Goal: Information Seeking & Learning: Learn about a topic

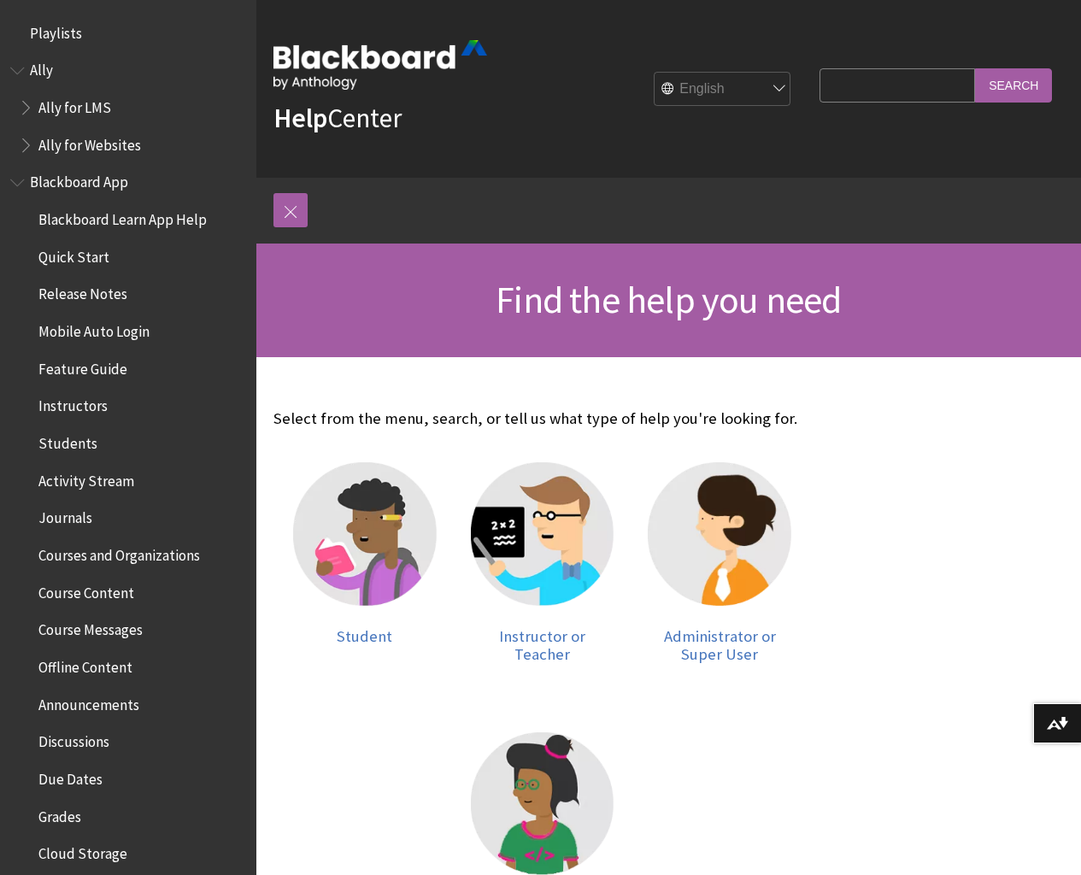
click at [887, 83] on input "Search Query" at bounding box center [896, 84] width 155 height 33
type input "grading"
click at [1020, 77] on input "Search" at bounding box center [1013, 84] width 77 height 33
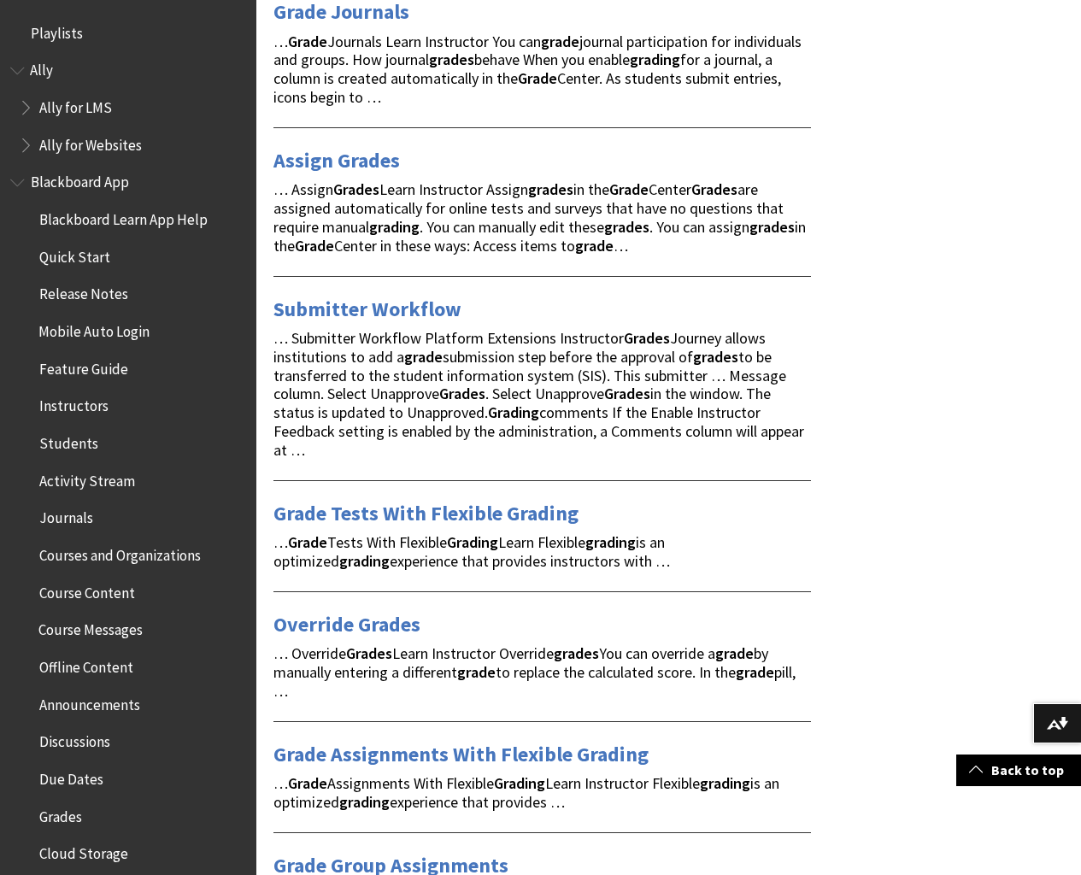
scroll to position [1968, 0]
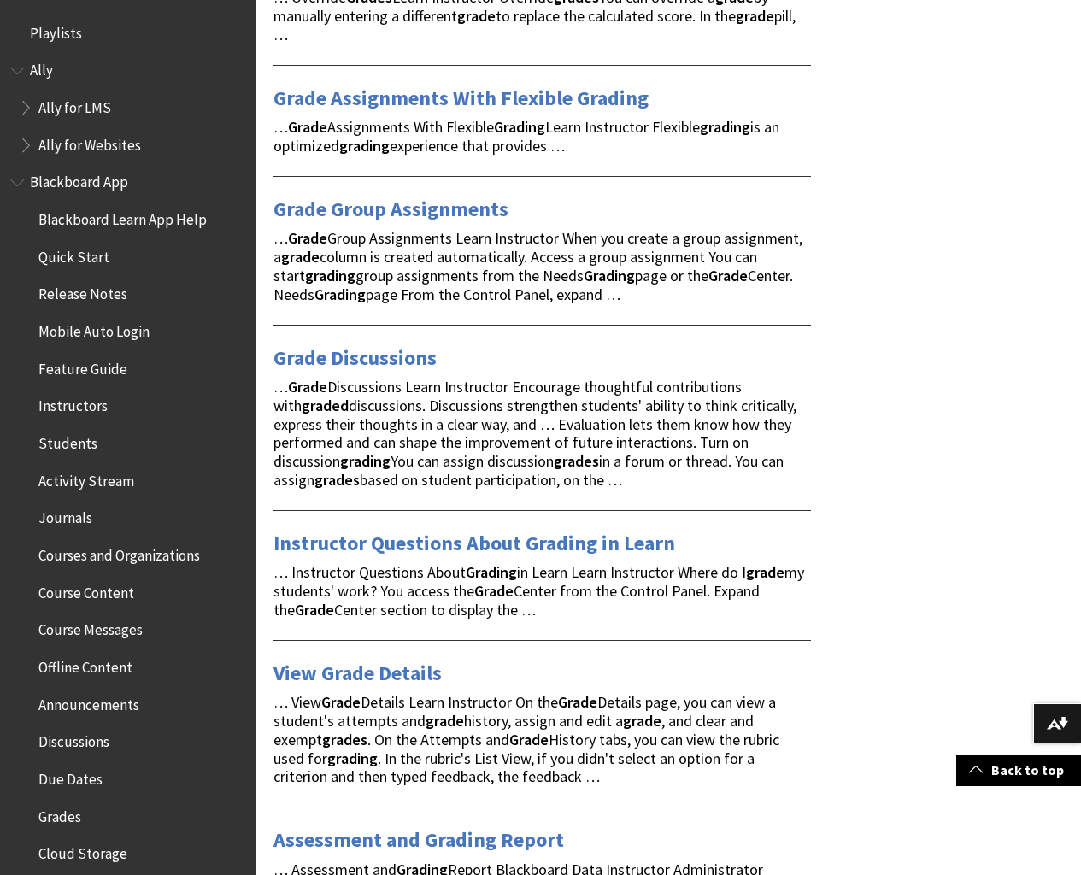
click at [60, 811] on span "Grades" at bounding box center [59, 813] width 43 height 23
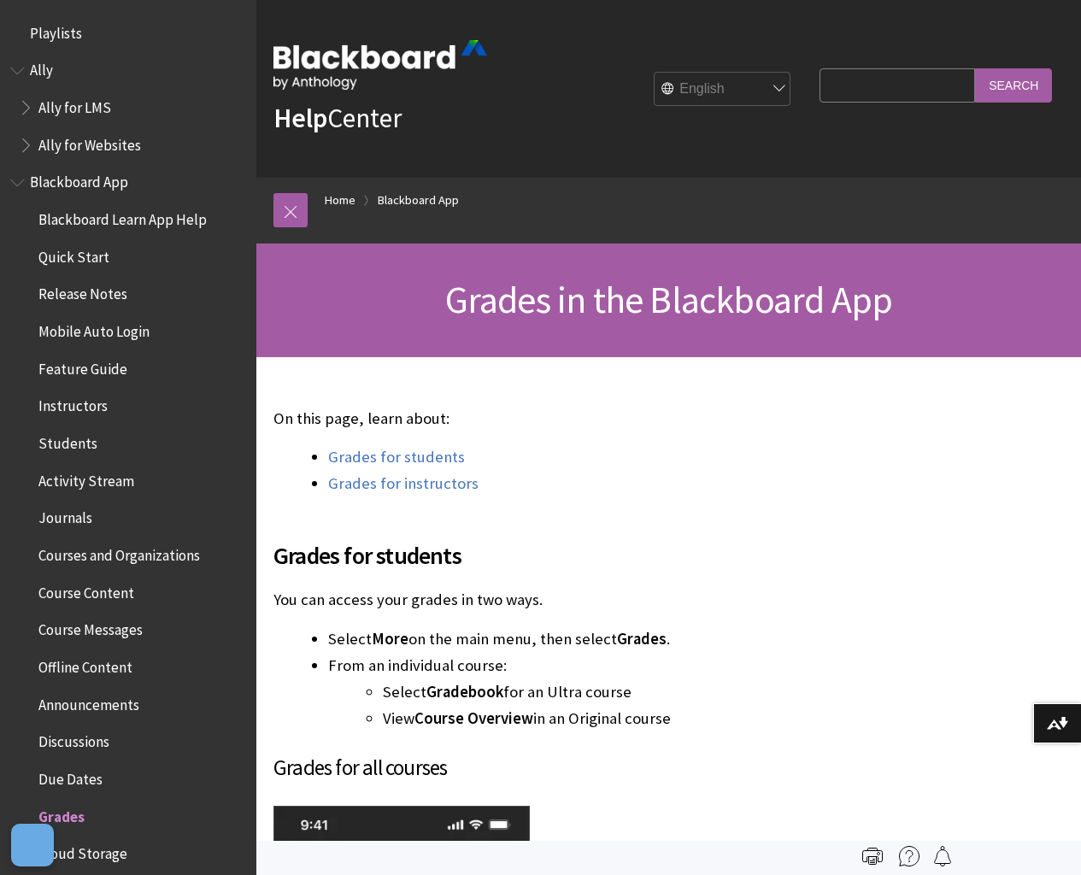
scroll to position [777, 0]
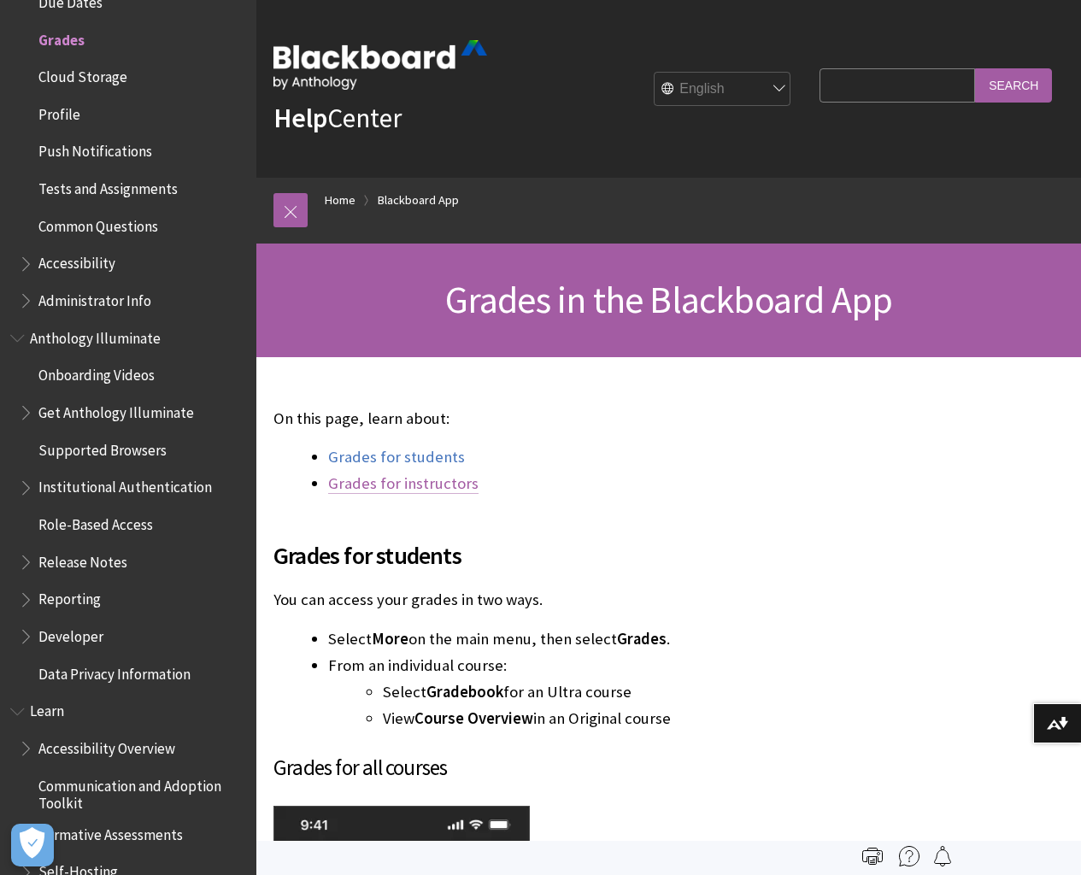
click at [407, 482] on link "Grades for instructors" at bounding box center [403, 483] width 150 height 21
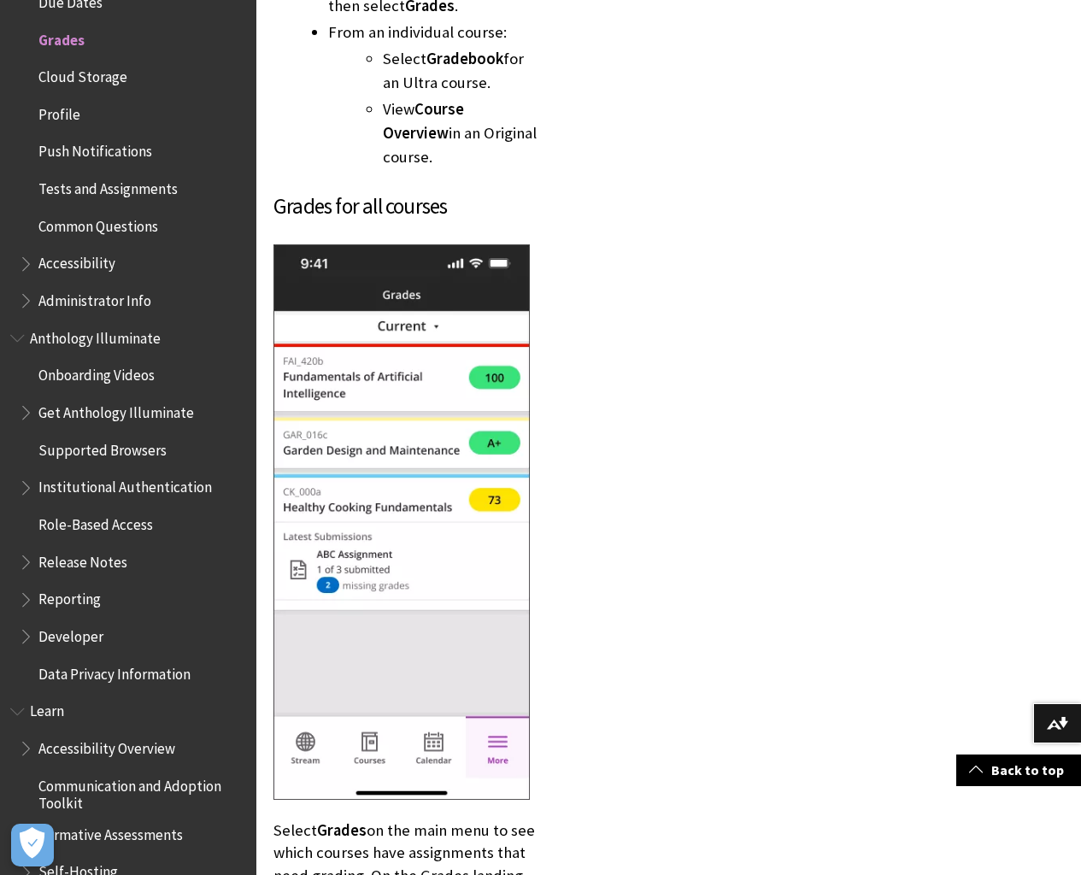
scroll to position [6197, 0]
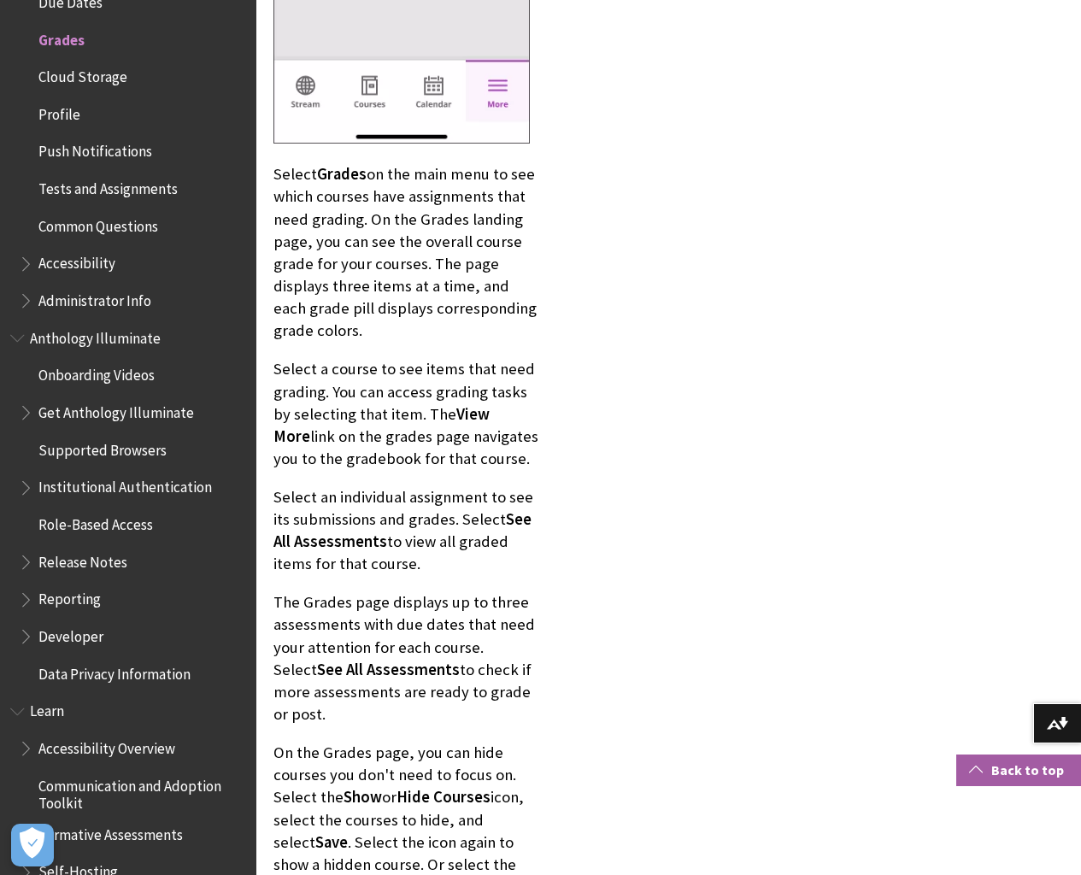
click at [1026, 771] on link "Back to top" at bounding box center [1018, 770] width 125 height 32
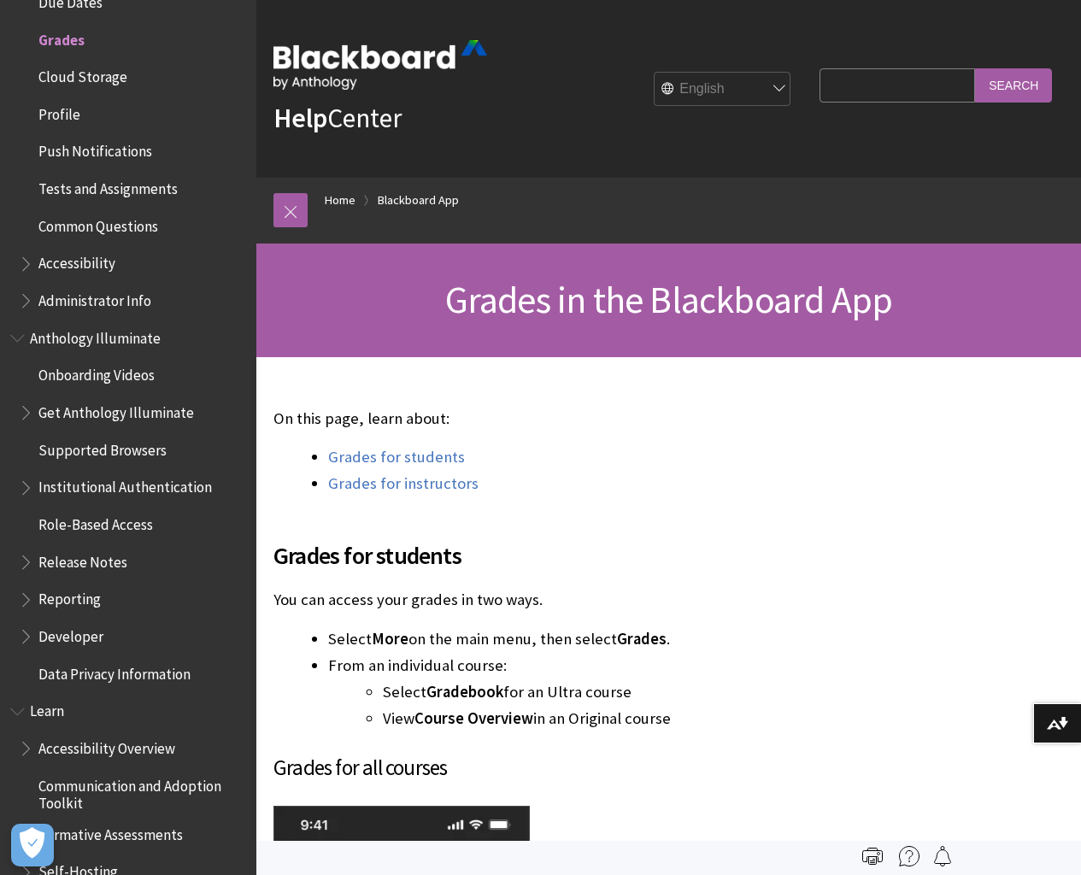
click at [50, 706] on span "Learn" at bounding box center [47, 708] width 34 height 23
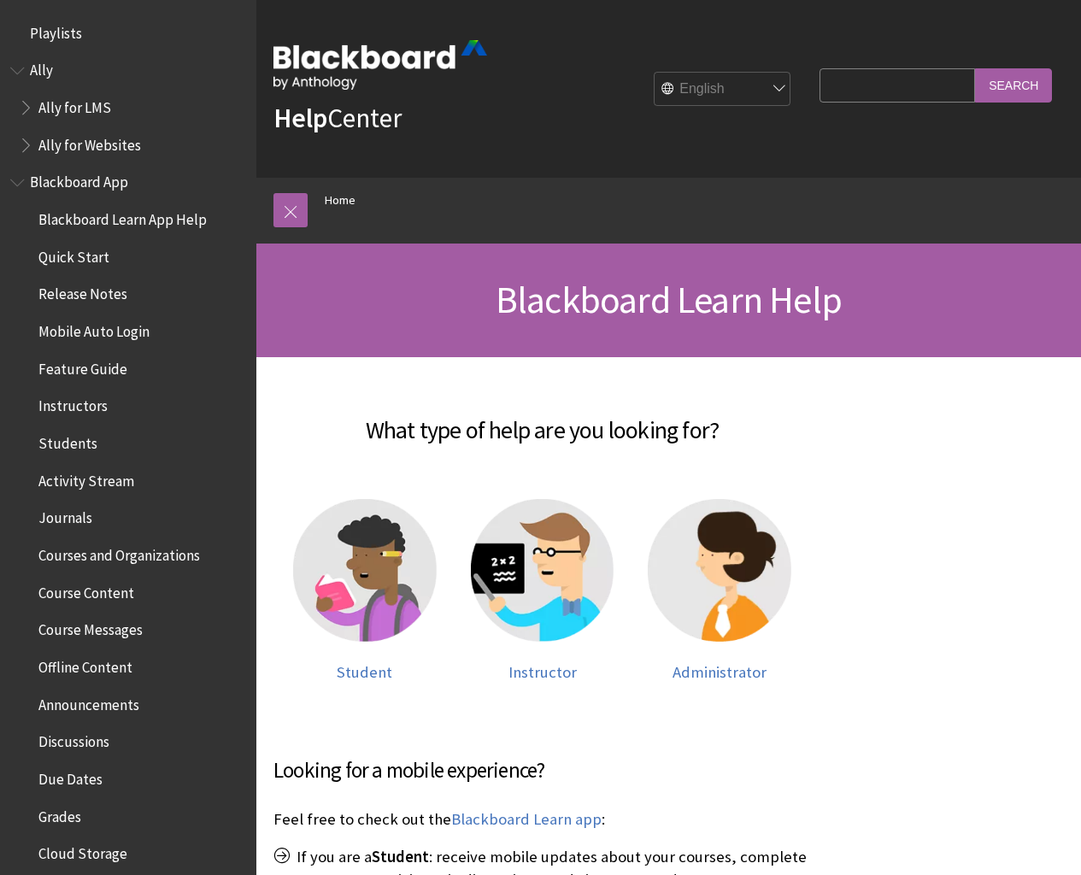
scroll to position [1448, 0]
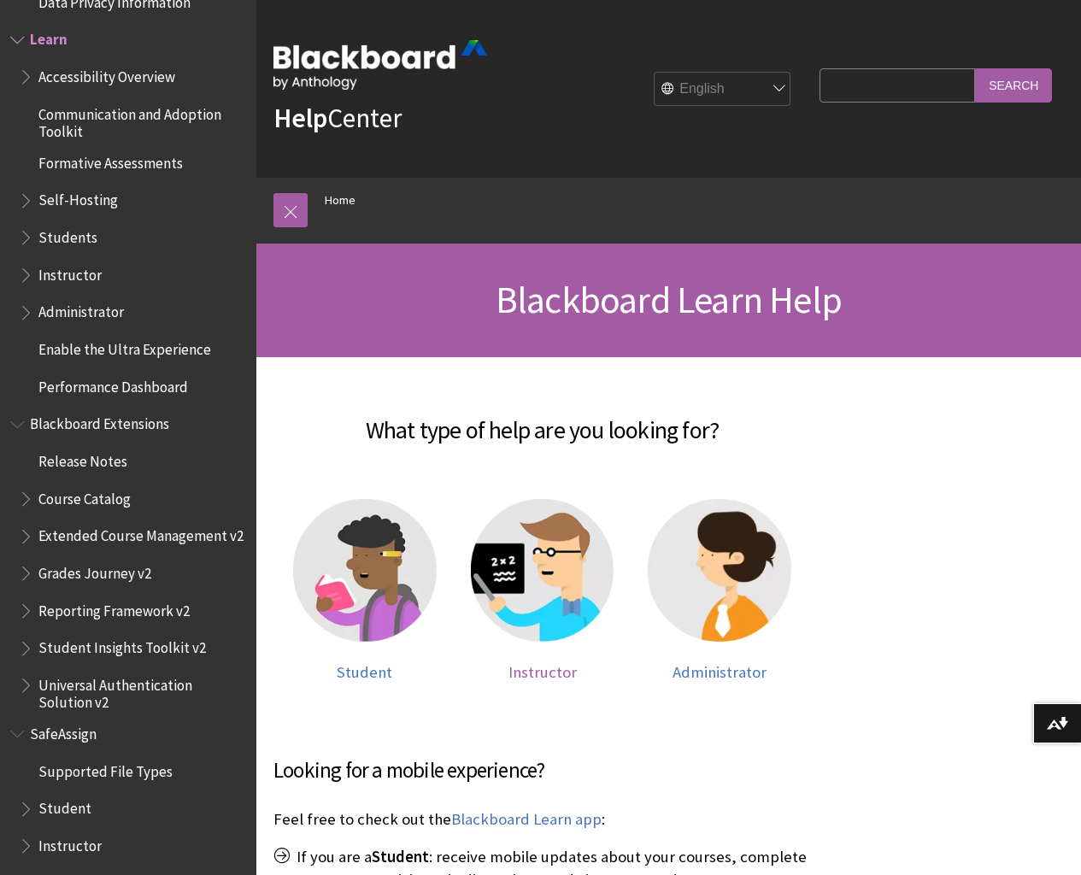
click at [548, 662] on span "Instructor" at bounding box center [542, 672] width 68 height 20
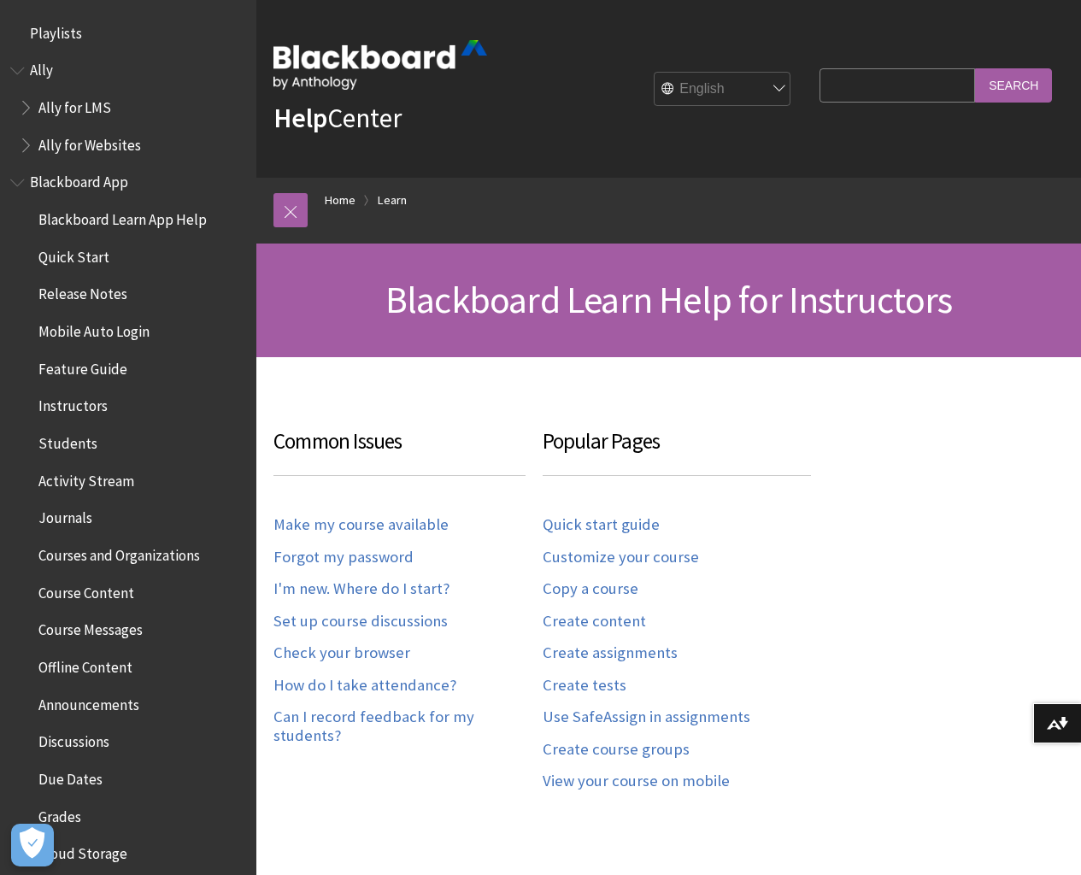
scroll to position [1683, 0]
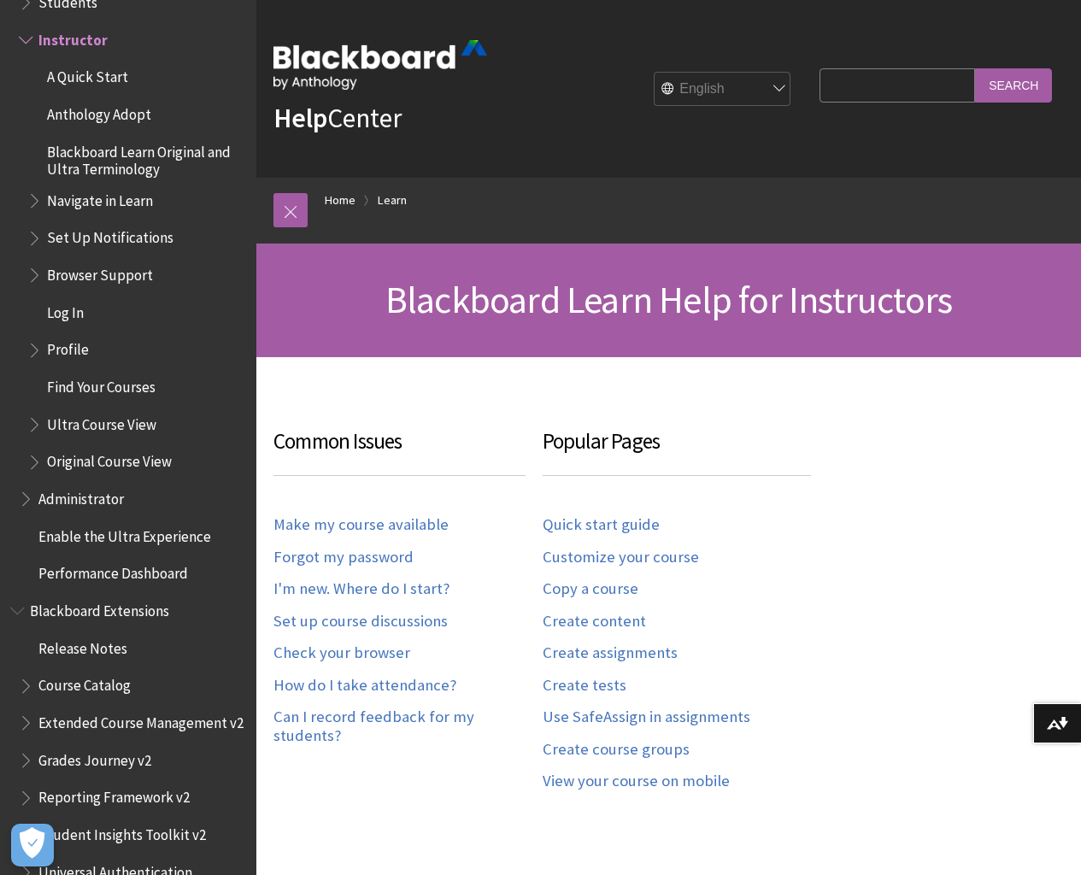
click at [118, 767] on span "Grades Journey v2" at bounding box center [94, 757] width 113 height 23
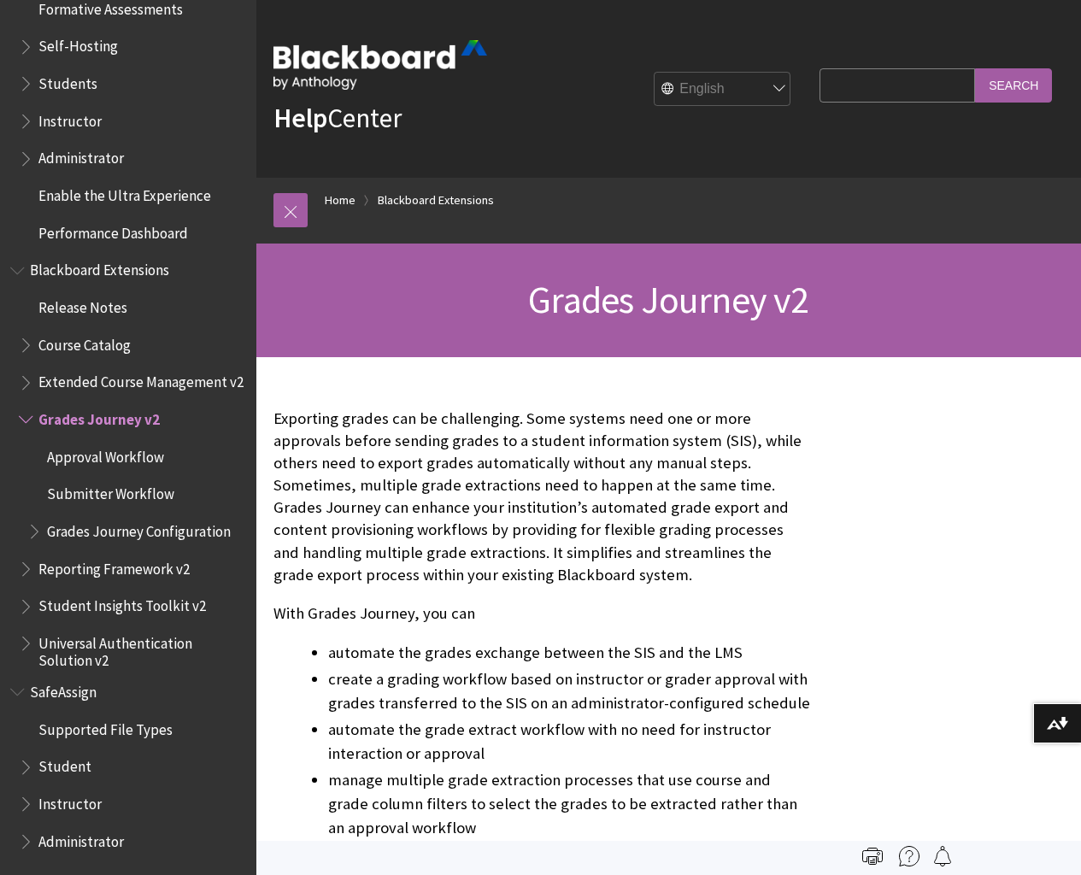
scroll to position [656, 0]
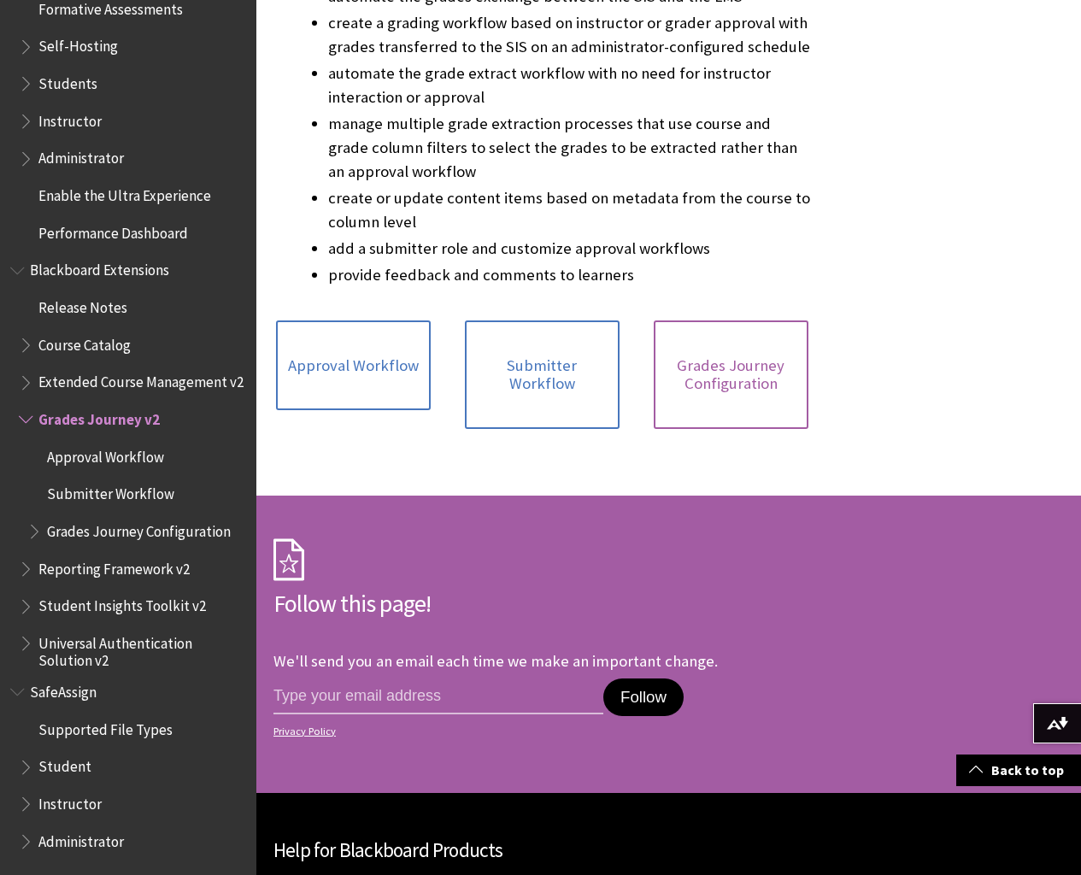
click at [672, 371] on link "Grades Journey Configuration" at bounding box center [731, 374] width 155 height 108
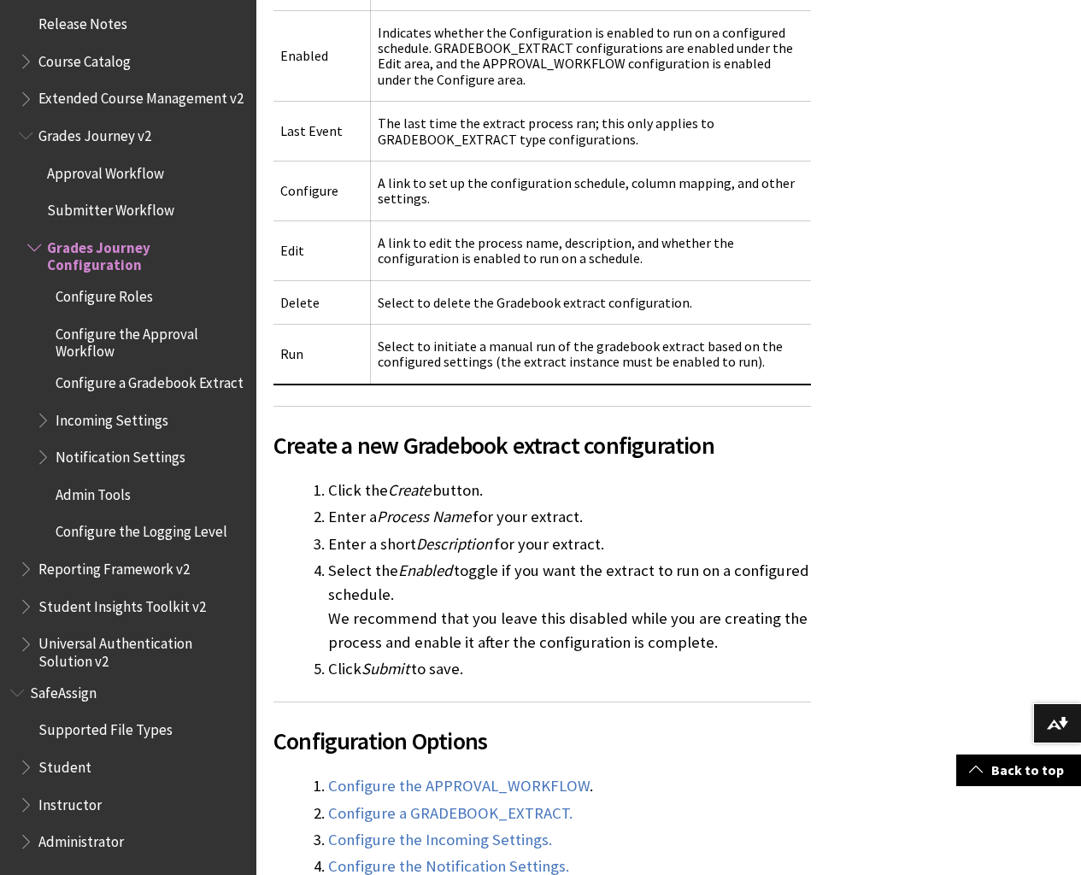
scroll to position [1968, 0]
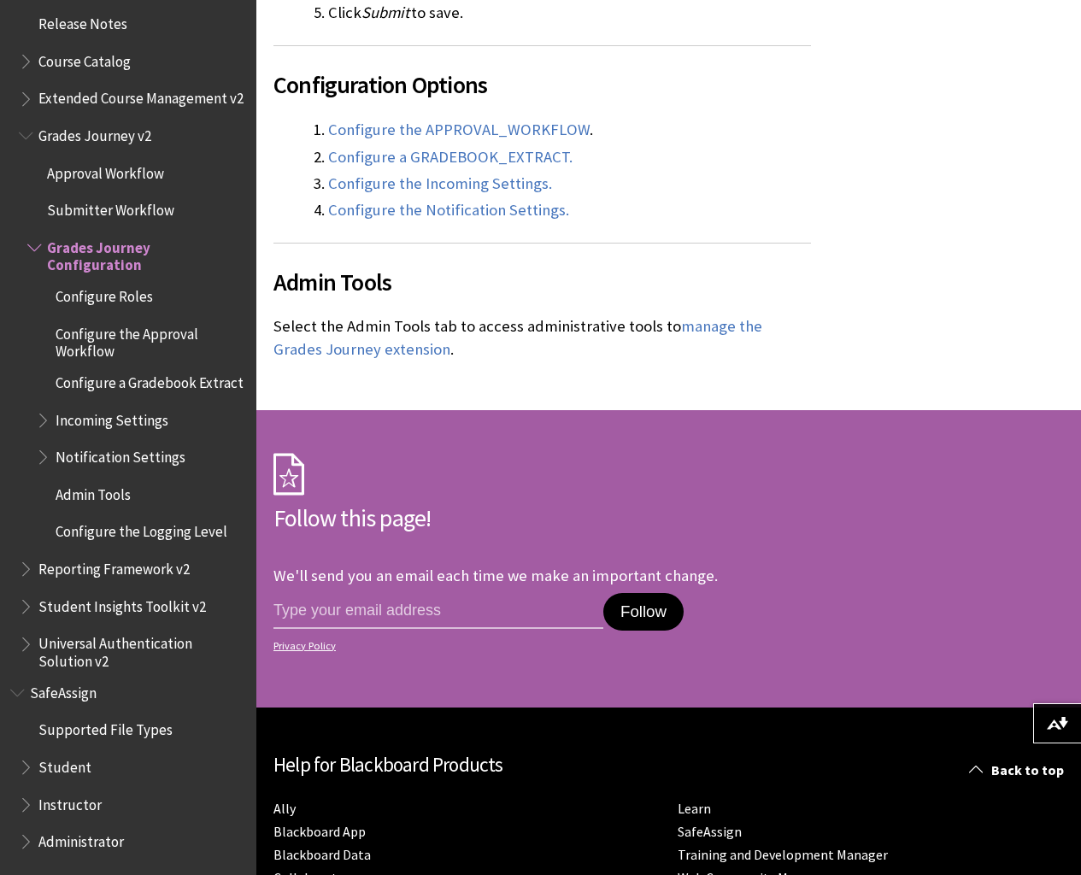
click at [77, 806] on span "Instructor" at bounding box center [69, 801] width 63 height 23
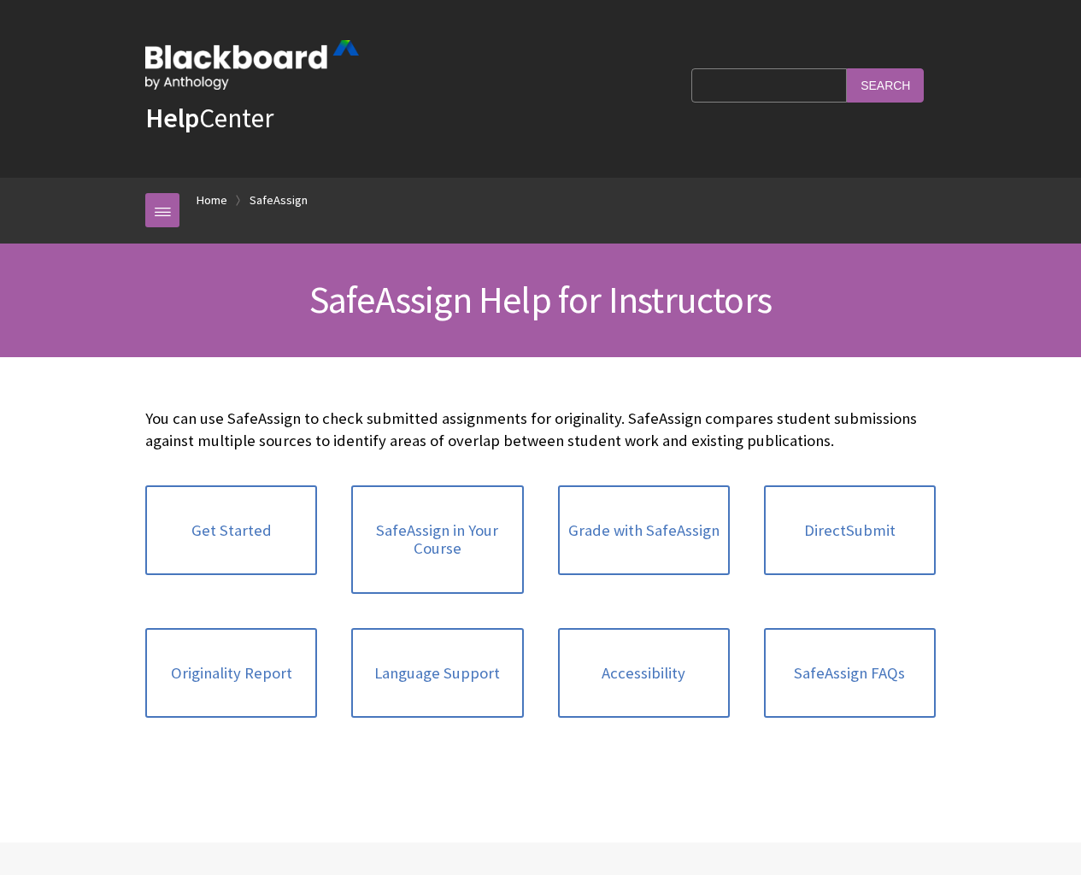
scroll to position [1799, 0]
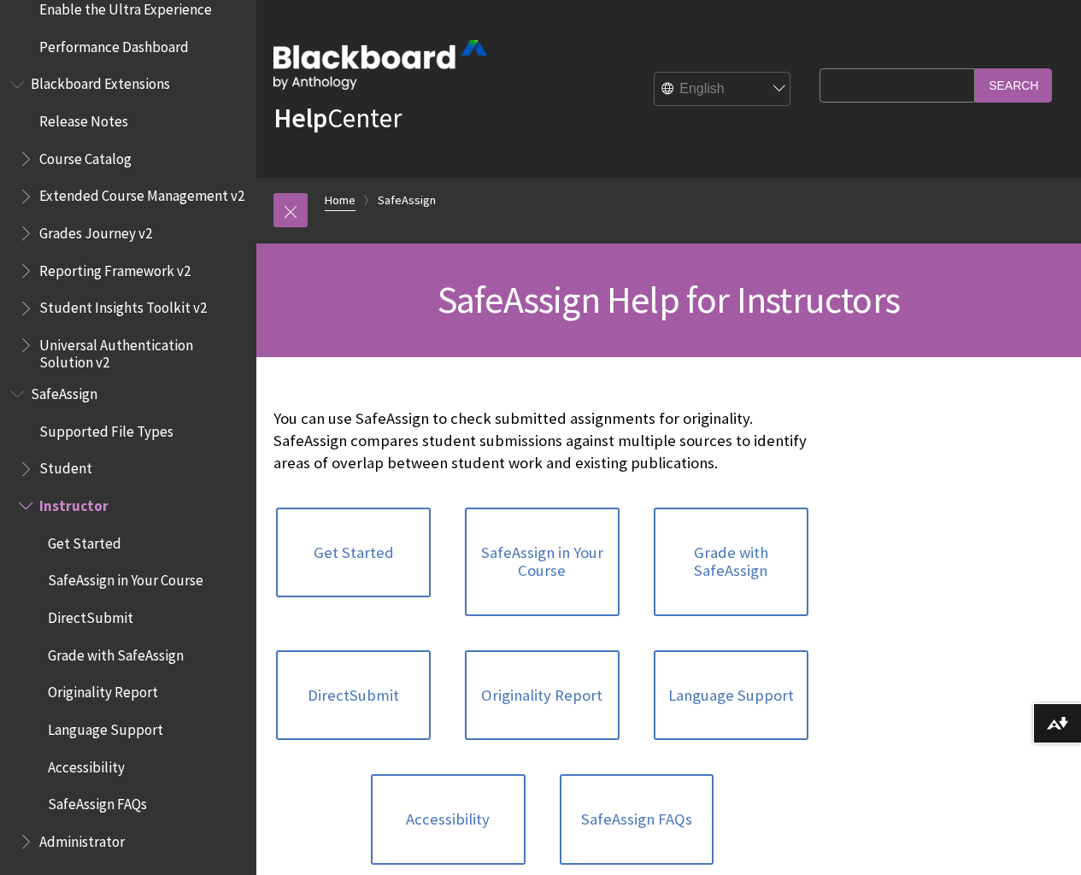
click at [341, 198] on link "Home" at bounding box center [340, 200] width 31 height 21
